Goal: Register for event/course

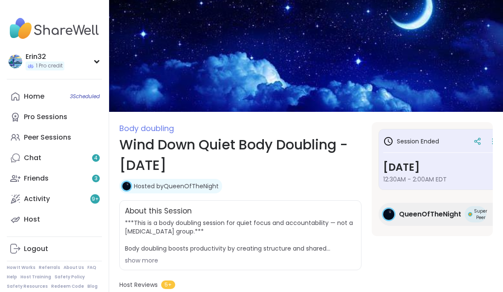
click at [92, 95] on span "3 Scheduled" at bounding box center [85, 96] width 30 height 7
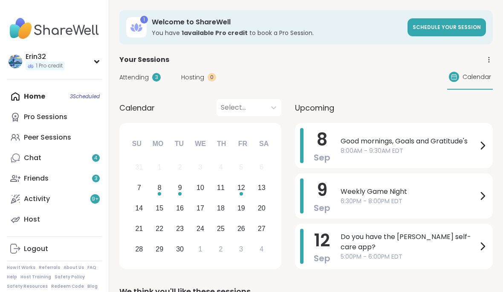
click at [1, 26] on div "Erin32 1 Pro credit Profile Membership Settings Help Home 3 Scheduled Pro Sessi…" at bounding box center [54, 146] width 109 height 292
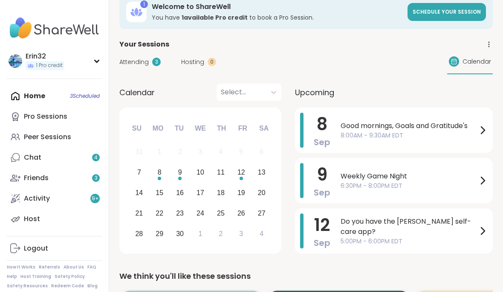
scroll to position [15, 0]
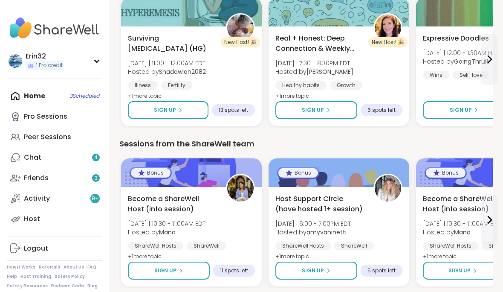
scroll to position [1109, 0]
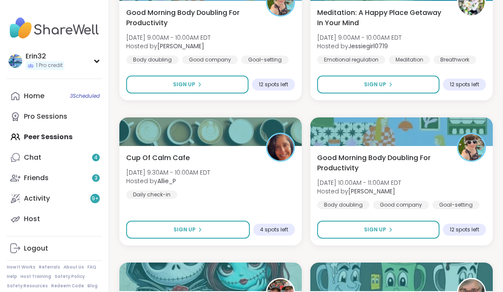
scroll to position [2466, 0]
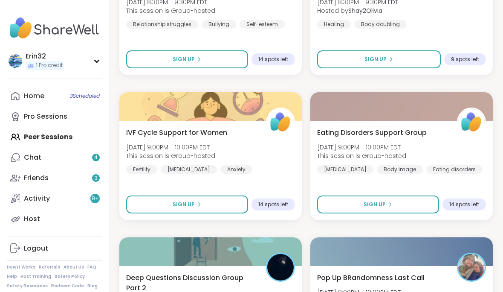
scroll to position [5074, 0]
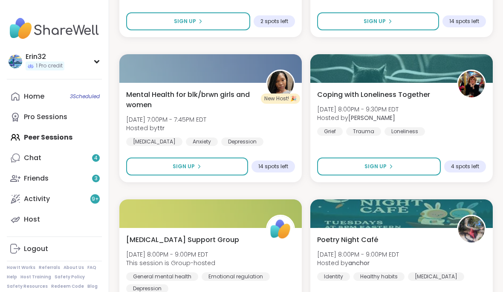
scroll to position [7683, 0]
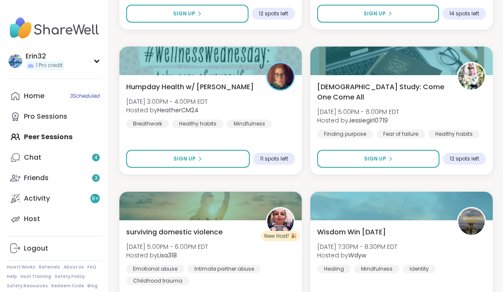
scroll to position [10291, 0]
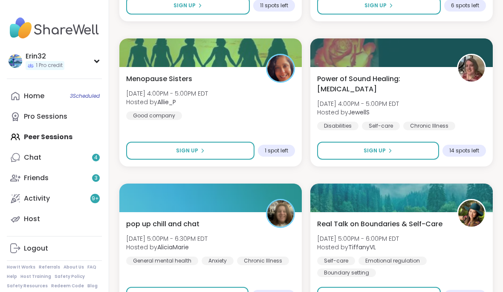
scroll to position [12900, 0]
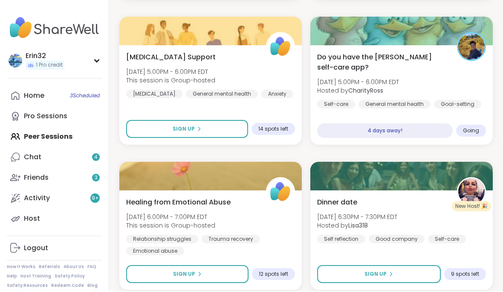
scroll to position [15508, 0]
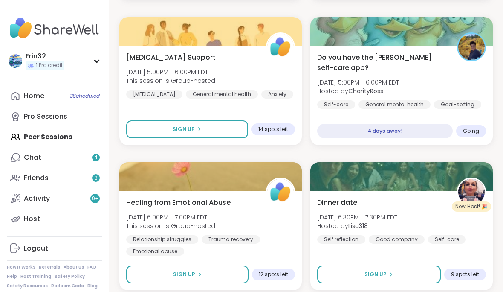
click at [419, 133] on div "4 days away!" at bounding box center [385, 131] width 136 height 14
click at [416, 118] on div "Do you have the [PERSON_NAME] self-care app? [DATE] 5:00PM - 6:00PM EDT Hosted …" at bounding box center [401, 95] width 182 height 99
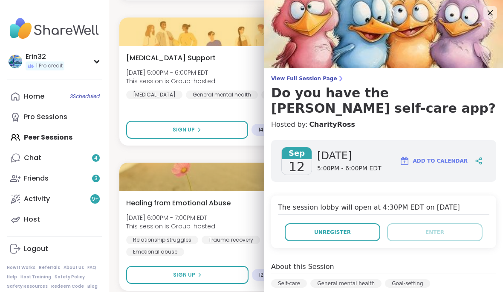
click at [479, 11] on img at bounding box center [383, 34] width 239 height 68
click at [490, 12] on icon at bounding box center [490, 13] width 10 height 10
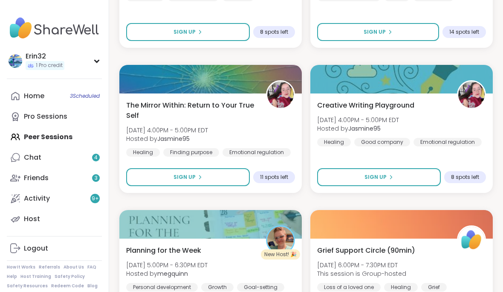
scroll to position [18069, 0]
click at [399, 178] on button "Sign Up" at bounding box center [379, 177] width 124 height 18
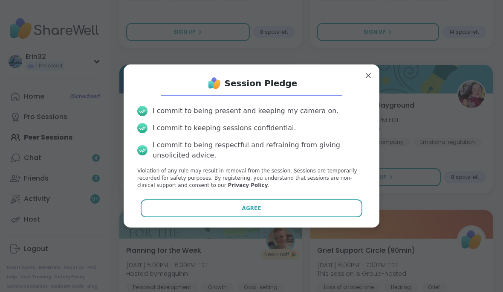
click at [357, 217] on button "Agree" at bounding box center [252, 208] width 222 height 18
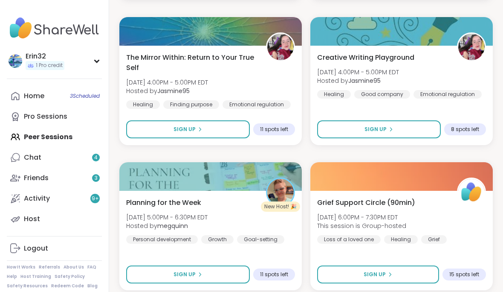
scroll to position [18150, 0]
